Goal: Obtain resource: Obtain resource

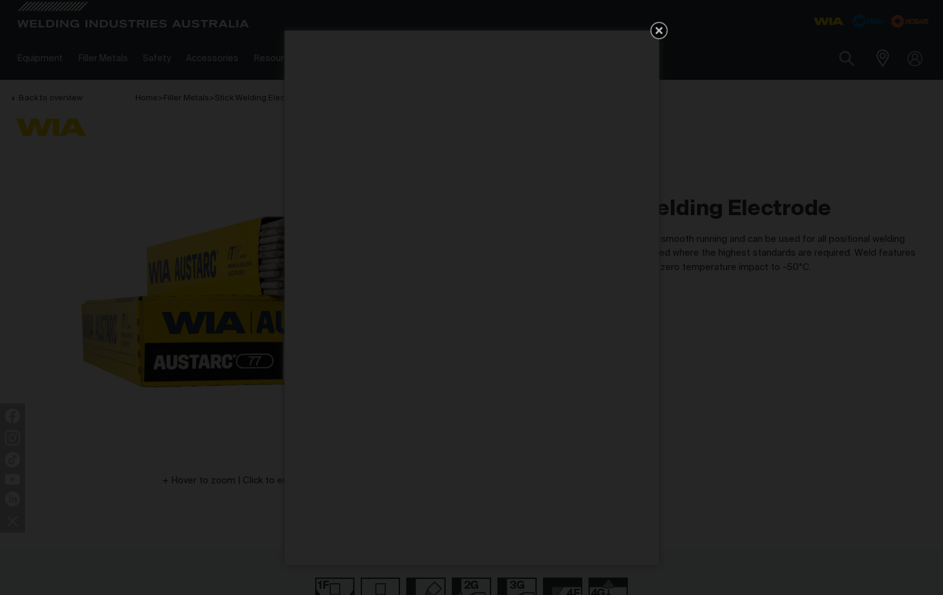
click at [655, 30] on icon "Get 5 WIA Welding Guides Free!" at bounding box center [659, 30] width 15 height 15
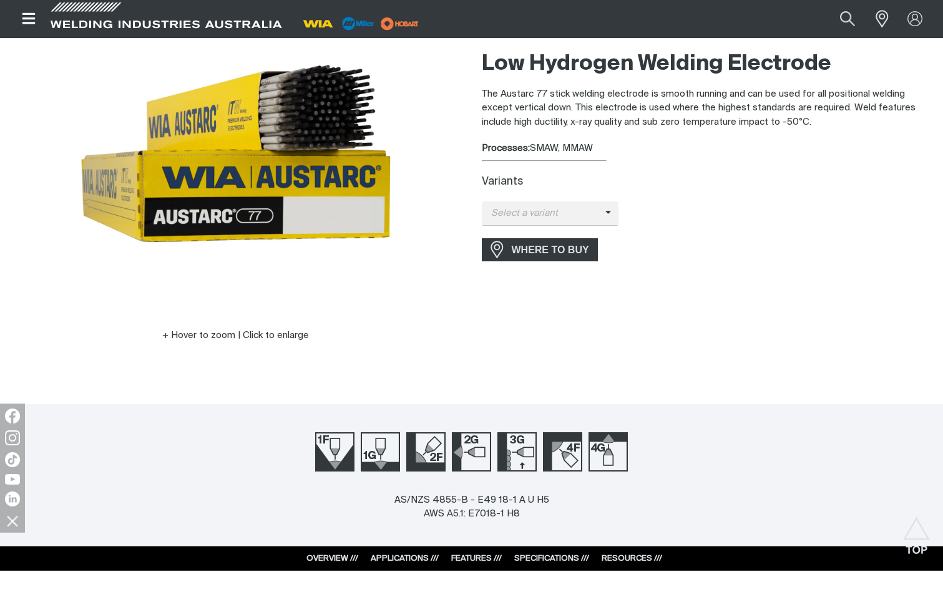
scroll to position [62, 0]
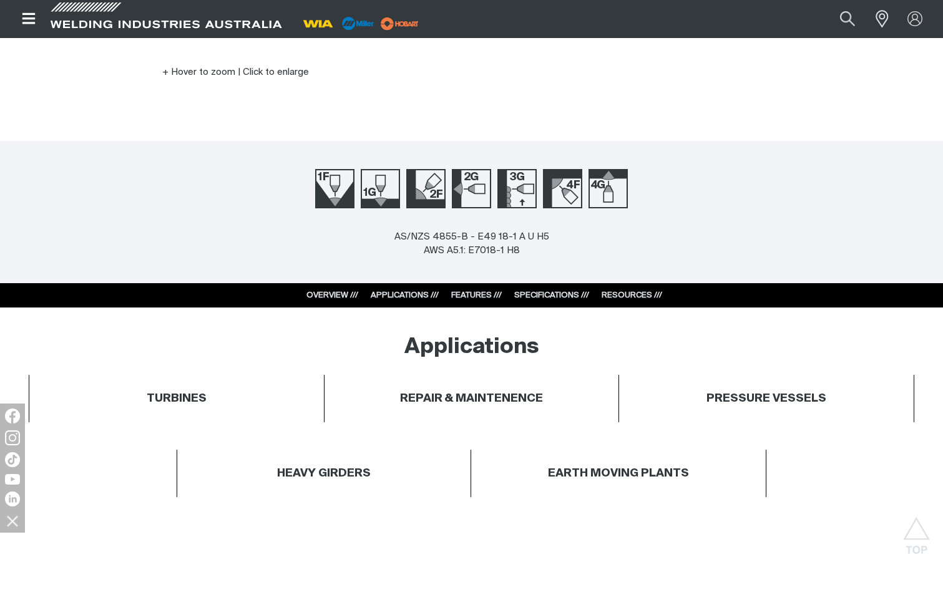
scroll to position [437, 0]
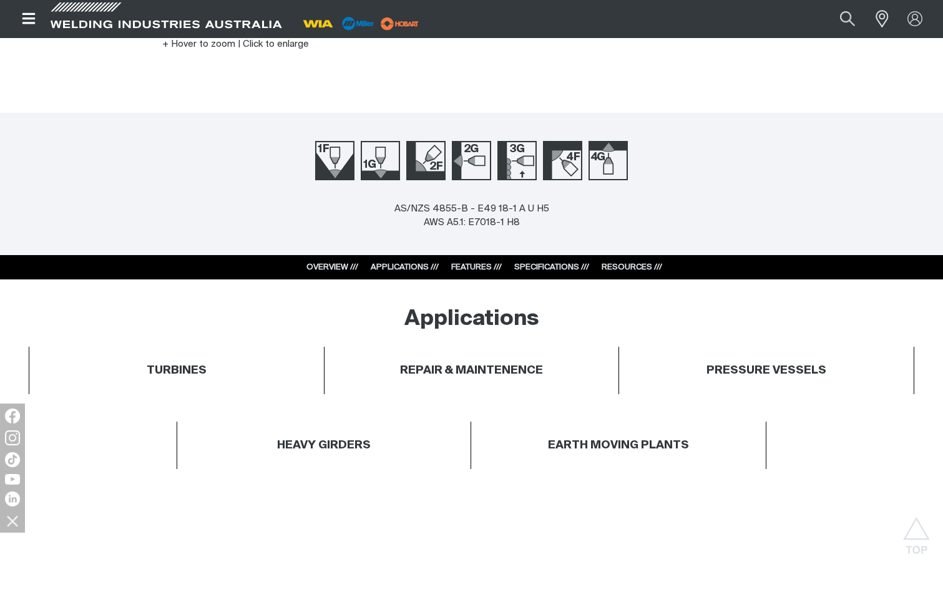
click at [629, 264] on link "RESOURCES ///" at bounding box center [632, 267] width 61 height 8
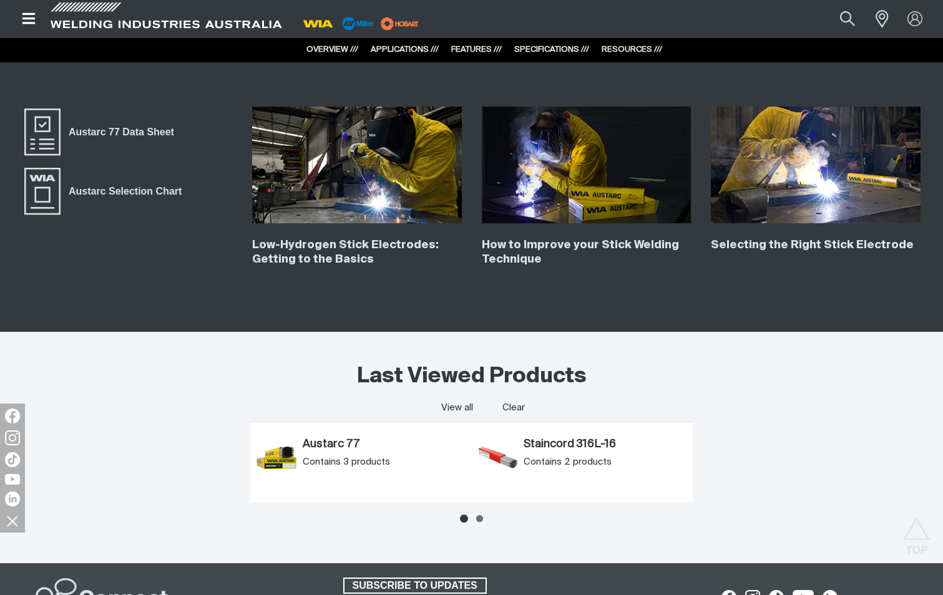
scroll to position [2200, 0]
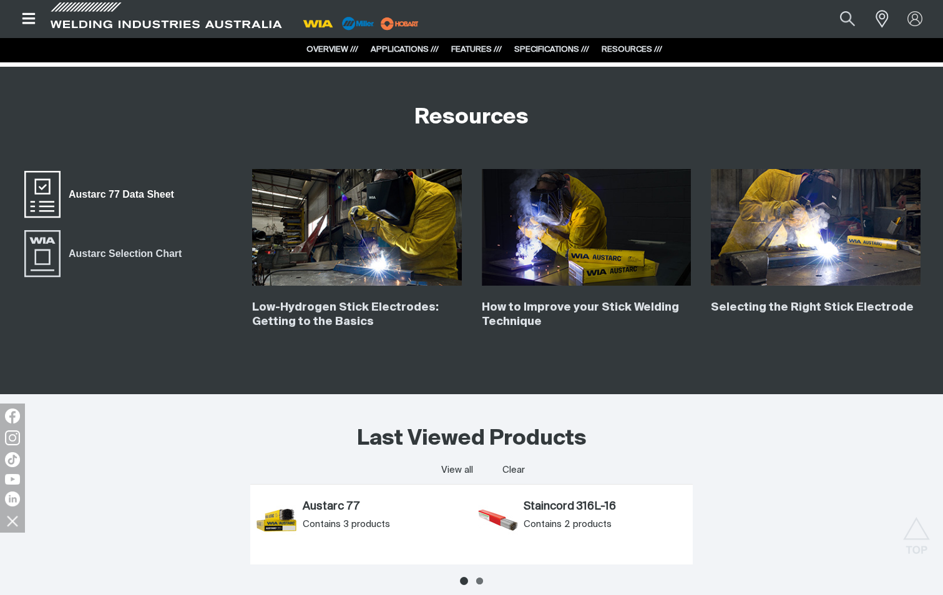
click at [67, 194] on span "Austarc 77 Data Sheet" at bounding box center [122, 195] width 122 height 16
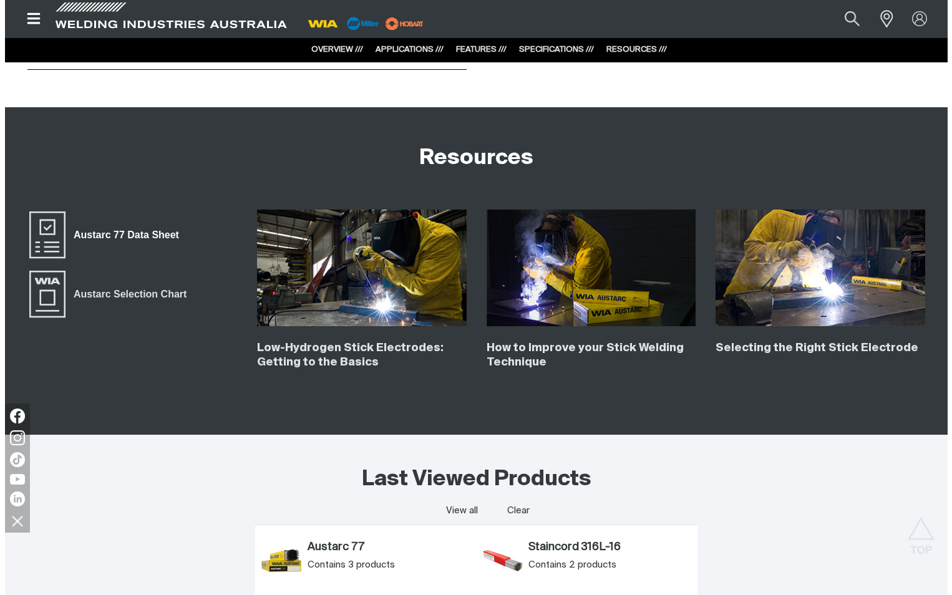
scroll to position [2137, 0]
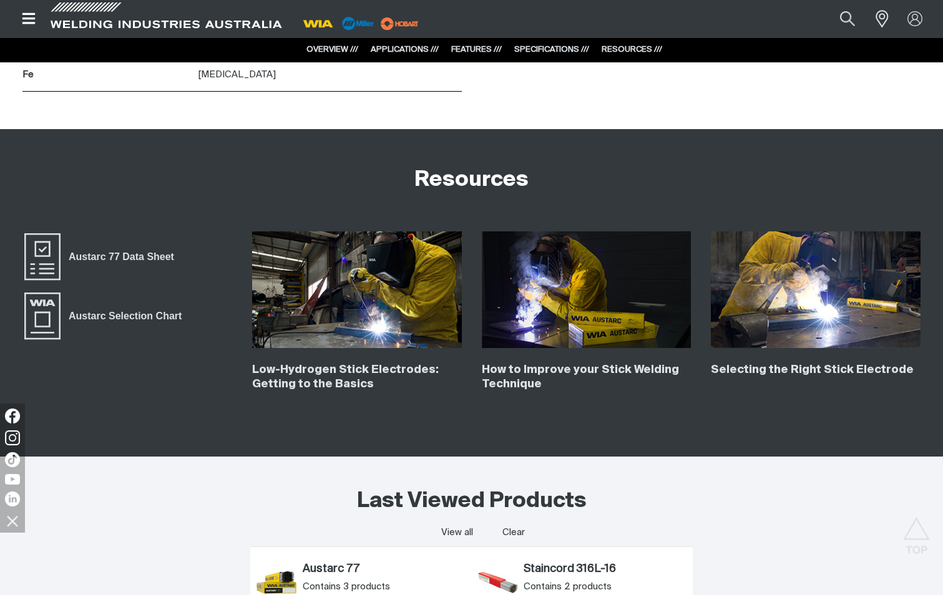
click at [30, 17] on icon "Open top menu" at bounding box center [29, 18] width 18 height 15
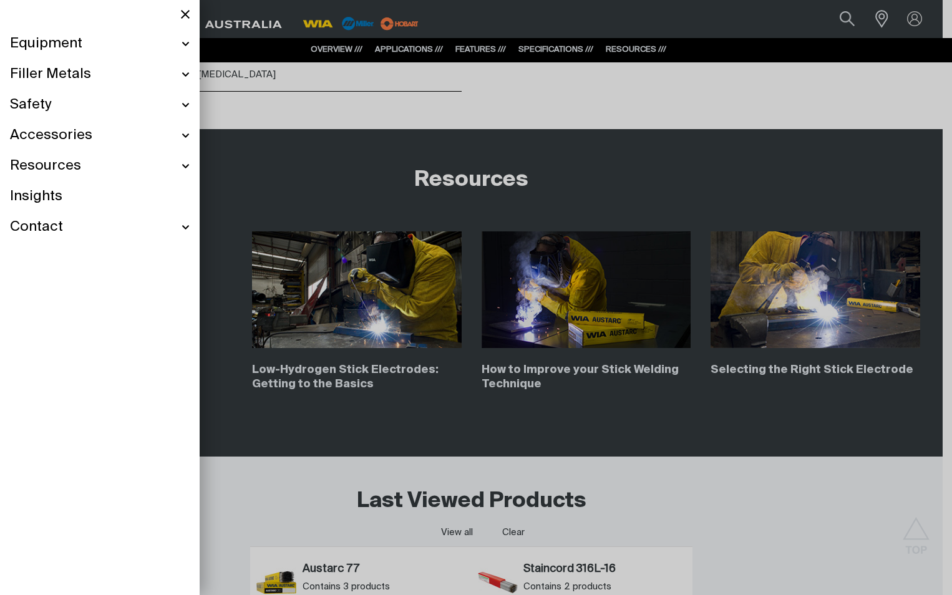
click at [184, 107] on div "Safety" at bounding box center [100, 105] width 180 height 31
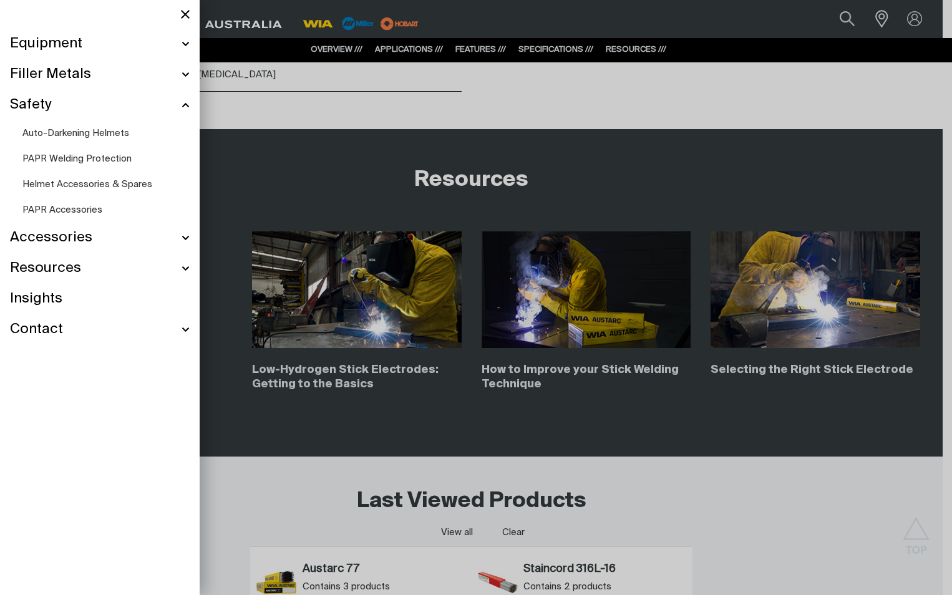
scroll to position [2137, 0]
click at [190, 104] on ul "Equipment Stick Welders TIG Welders MIG Welders Multi-Process Welders Engine Dr…" at bounding box center [100, 187] width 200 height 316
click at [184, 273] on div "Resources" at bounding box center [100, 268] width 180 height 31
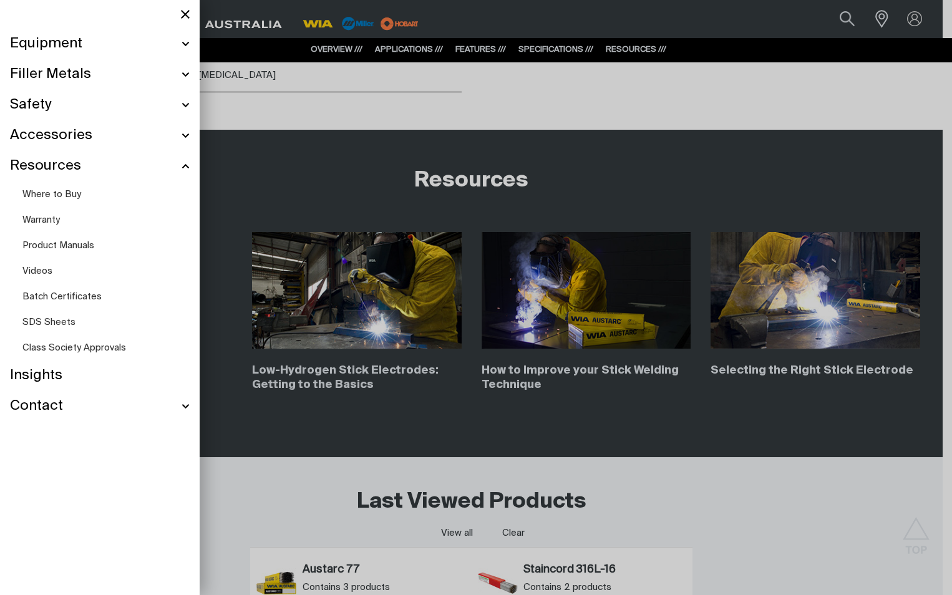
scroll to position [2136, 0]
click at [52, 323] on span "SDS Sheets" at bounding box center [48, 322] width 53 height 9
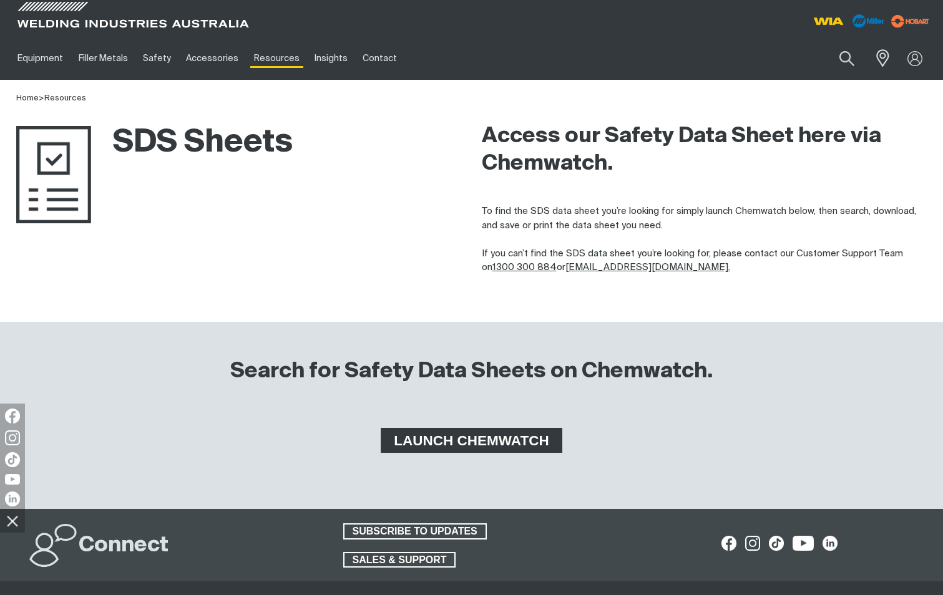
click at [454, 434] on span "LAUNCH CHEMWATCH" at bounding box center [471, 440] width 177 height 25
